Goal: Find specific page/section: Find specific page/section

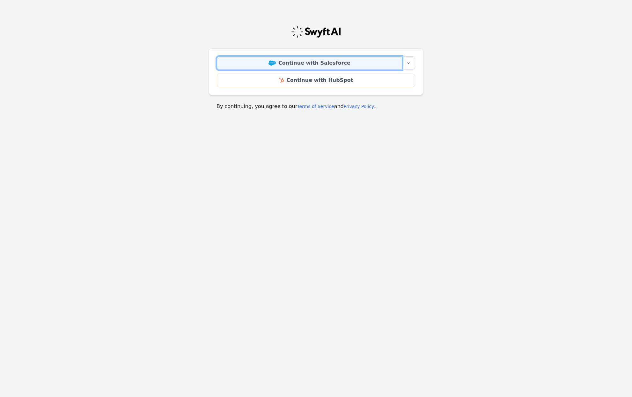
click at [272, 62] on link "Continue with Salesforce" at bounding box center [309, 62] width 185 height 13
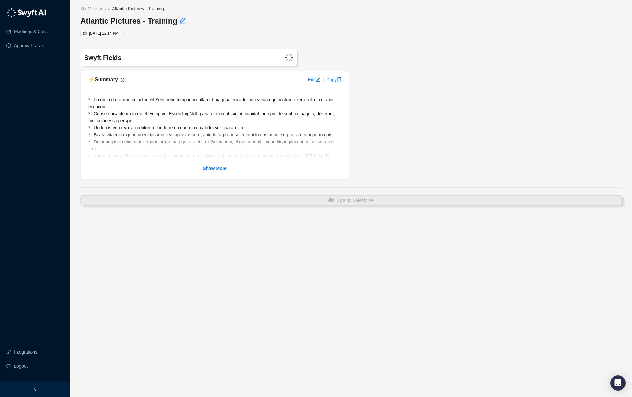
click at [214, 160] on div "Show More" at bounding box center [214, 134] width 253 height 76
click at [214, 164] on div "Show More" at bounding box center [214, 134] width 253 height 76
click at [214, 170] on strong "Show More" at bounding box center [215, 168] width 24 height 5
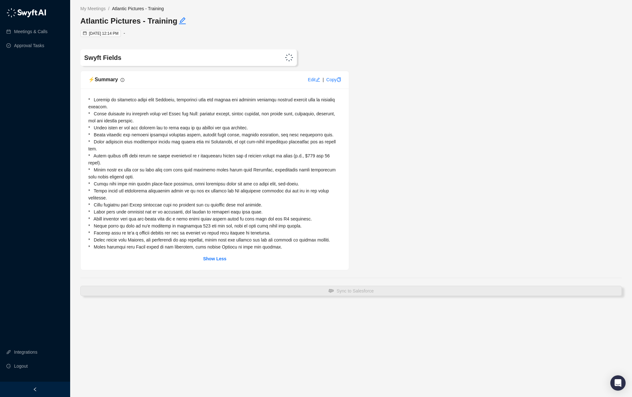
click at [222, 56] on div at bounding box center [250, 58] width 89 height 8
